Goal: Book appointment/travel/reservation

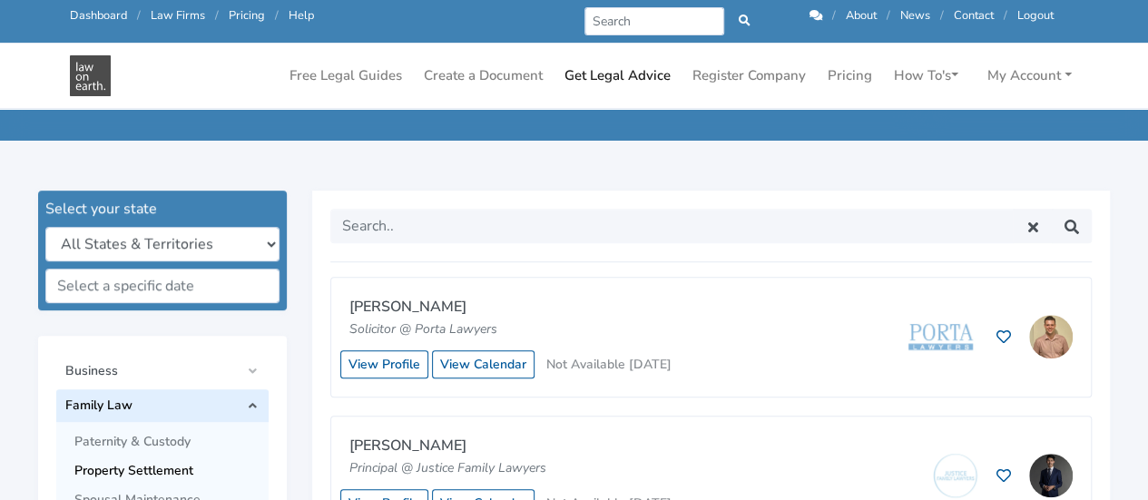
scroll to position [448, 0]
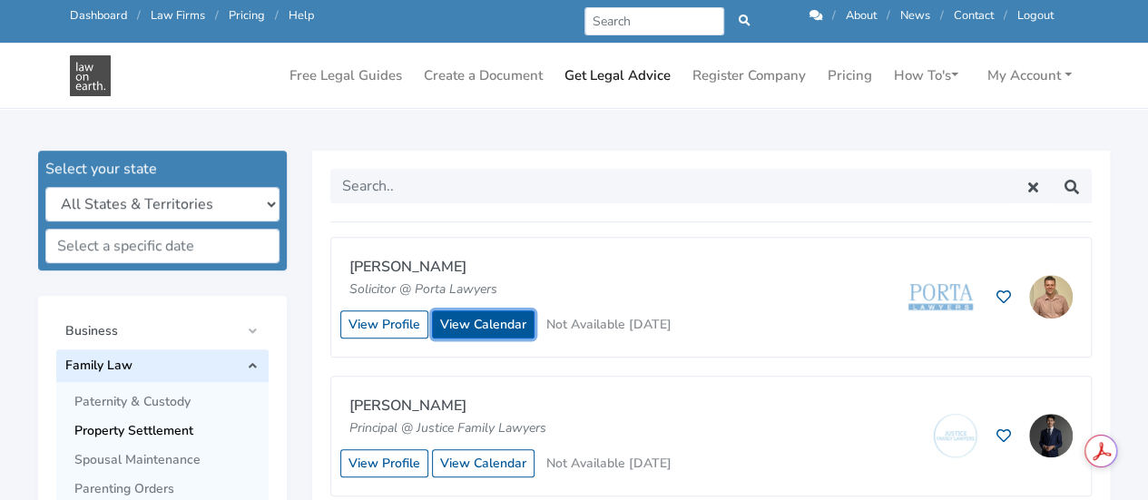
click at [468, 322] on link "View Calendar" at bounding box center [483, 324] width 103 height 28
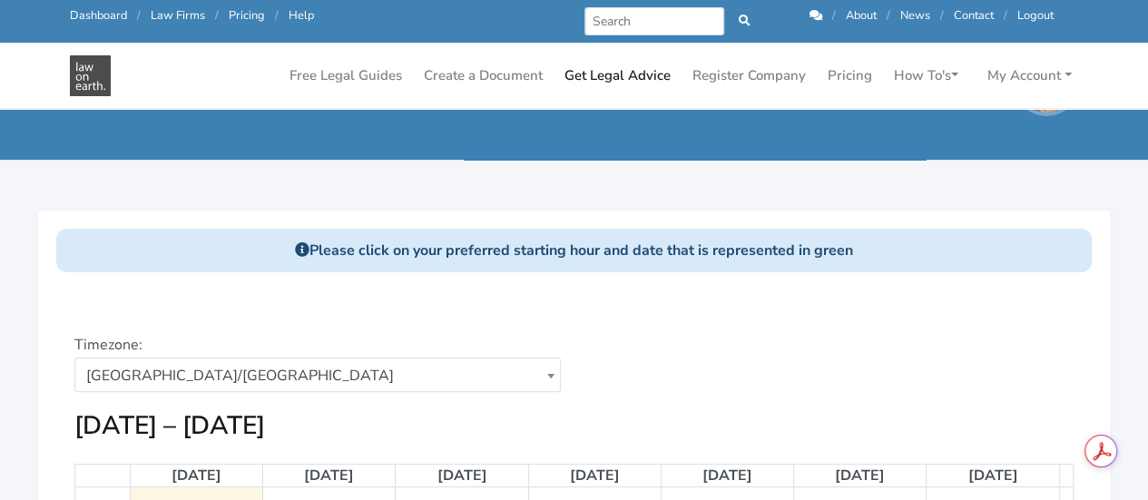
scroll to position [32, 0]
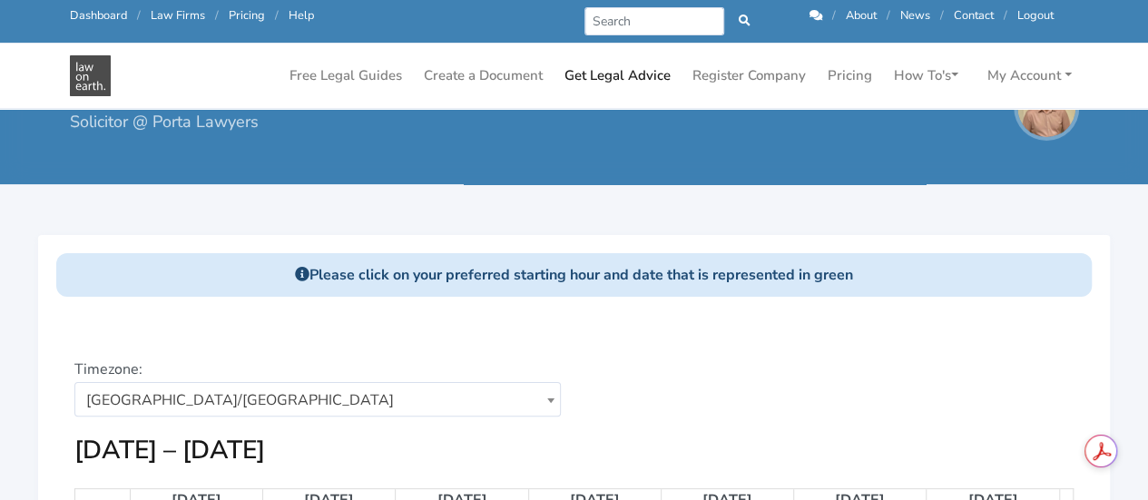
click at [740, 257] on div "Please click on your preferred starting hour and date that is represented in gr…" at bounding box center [574, 275] width 1036 height 44
click at [727, 271] on strong "Please click on your preferred starting hour and date that is represented in gr…" at bounding box center [574, 275] width 558 height 20
click at [298, 274] on icon at bounding box center [302, 274] width 15 height 15
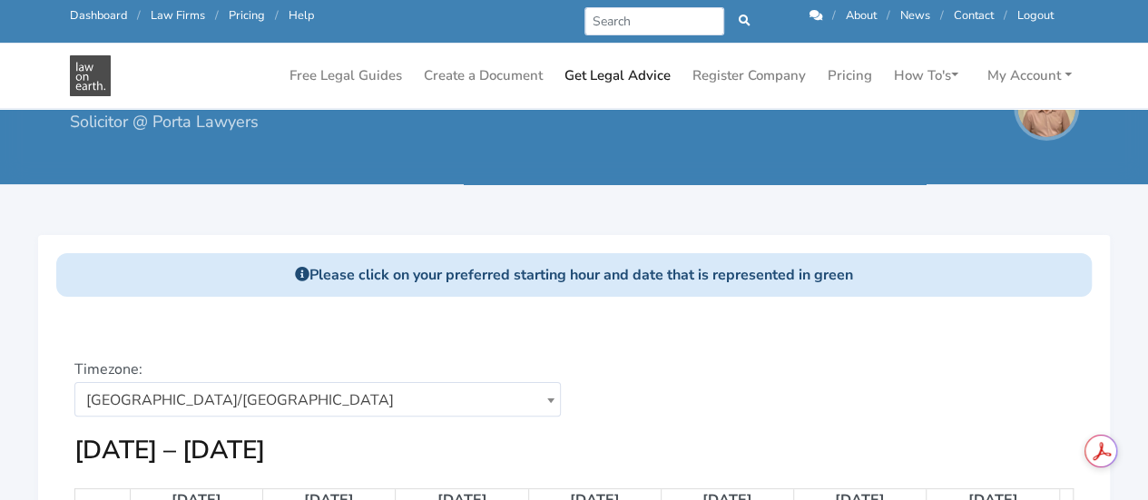
click at [298, 274] on icon at bounding box center [302, 274] width 15 height 15
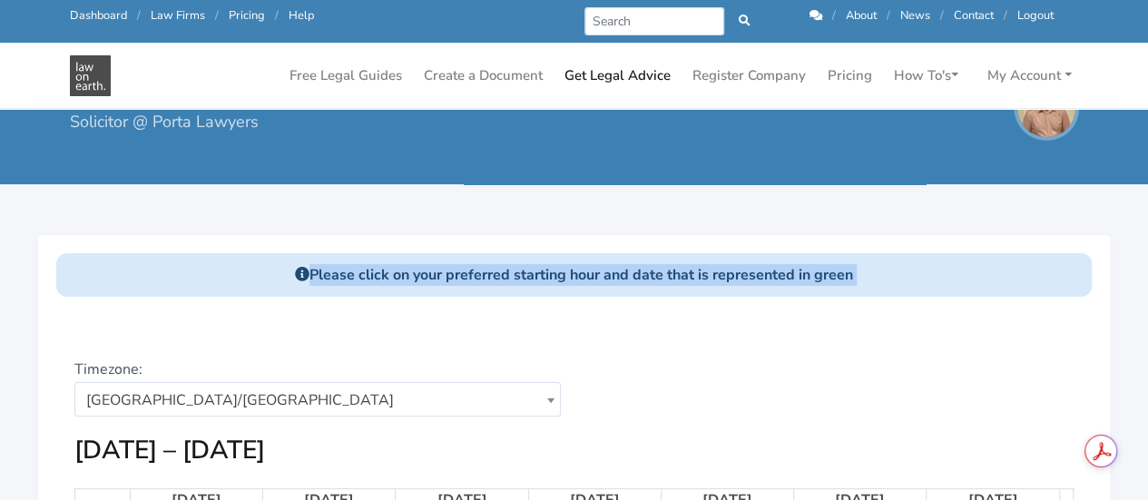
click at [298, 274] on icon at bounding box center [302, 274] width 15 height 15
